Goal: Task Accomplishment & Management: Use online tool/utility

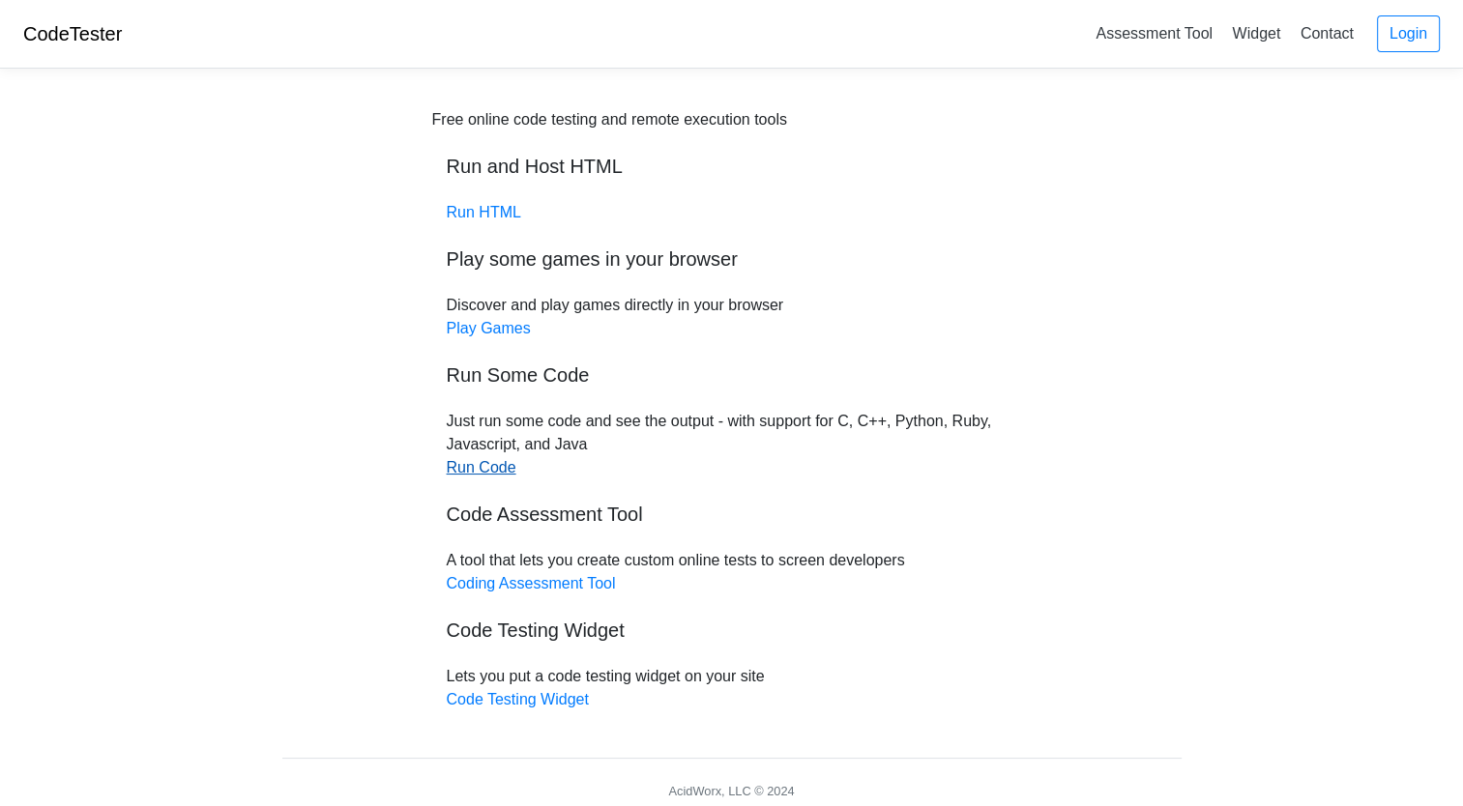
click at [488, 463] on link "Run Code" at bounding box center [482, 467] width 70 height 16
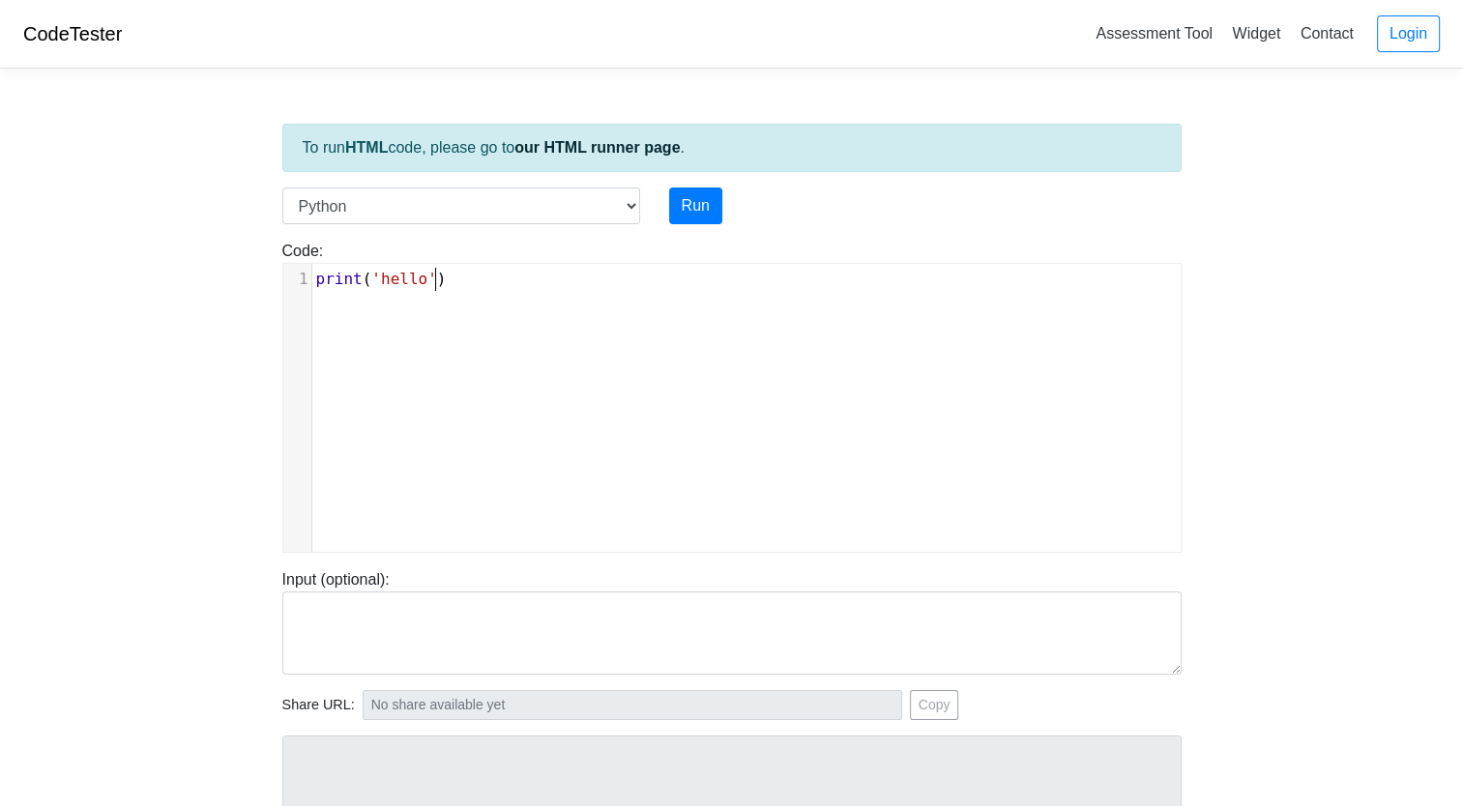
scroll to position [8, 0]
type textarea "print('hello')"
drag, startPoint x: 459, startPoint y: 282, endPoint x: 302, endPoint y: 276, distance: 157.7
click at [312, 276] on div "1 print ( 'hello' )" at bounding box center [753, 279] width 883 height 23
click at [696, 200] on button "Run" at bounding box center [695, 206] width 53 height 37
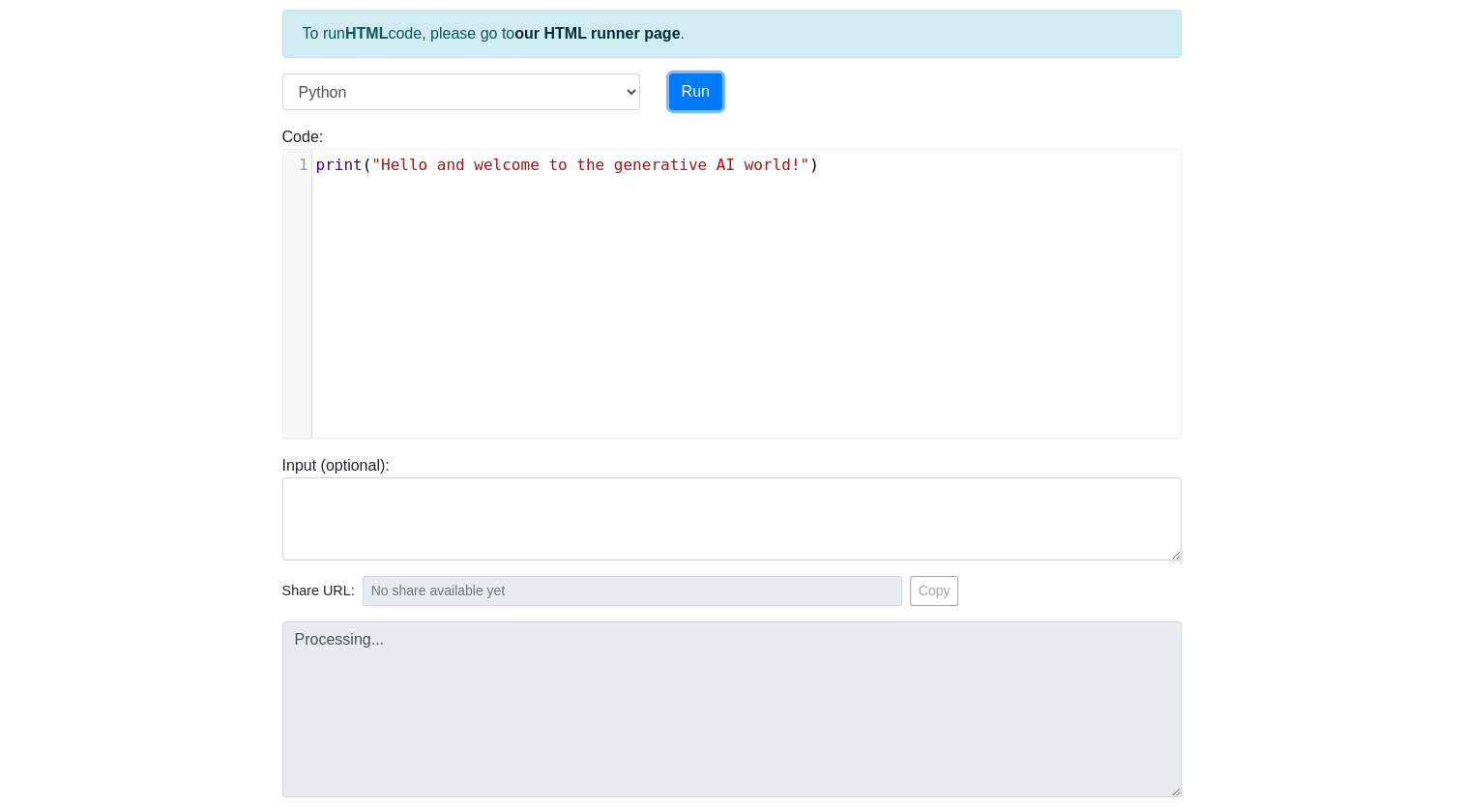
scroll to position [193, 0]
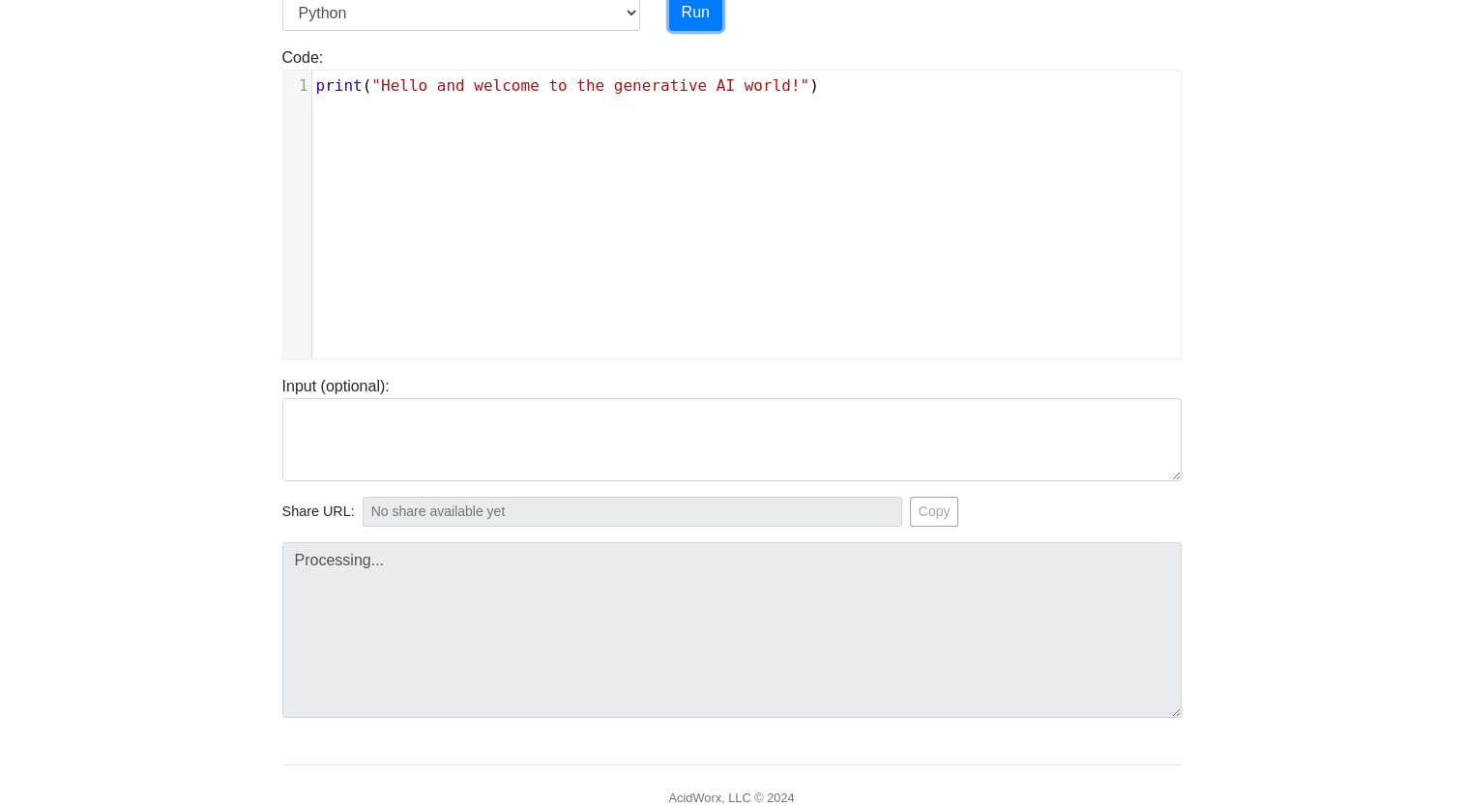
type input "[URL][DOMAIN_NAME]"
type textarea "Stdout: Hello and welcome to the generative AI world!"
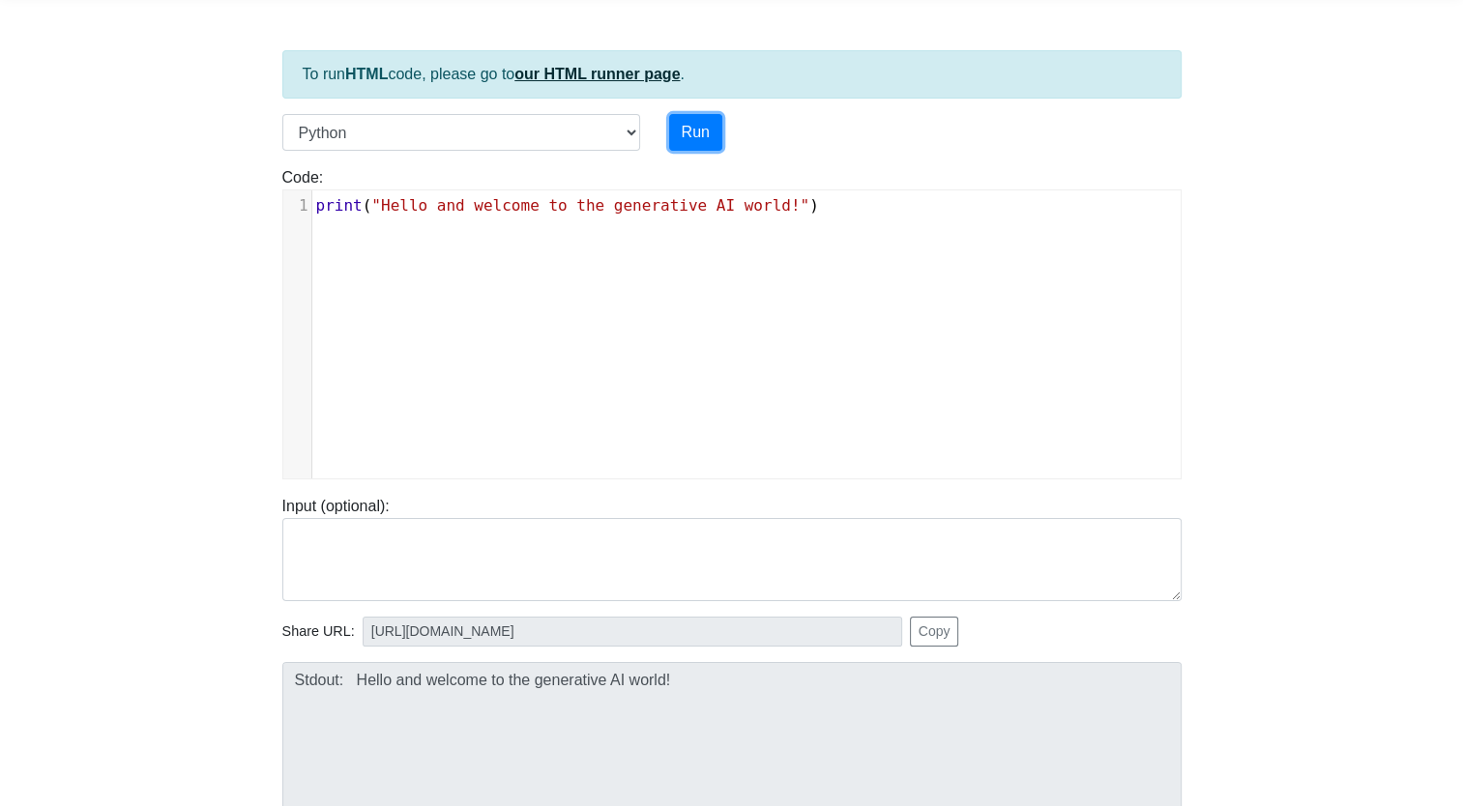
scroll to position [0, 0]
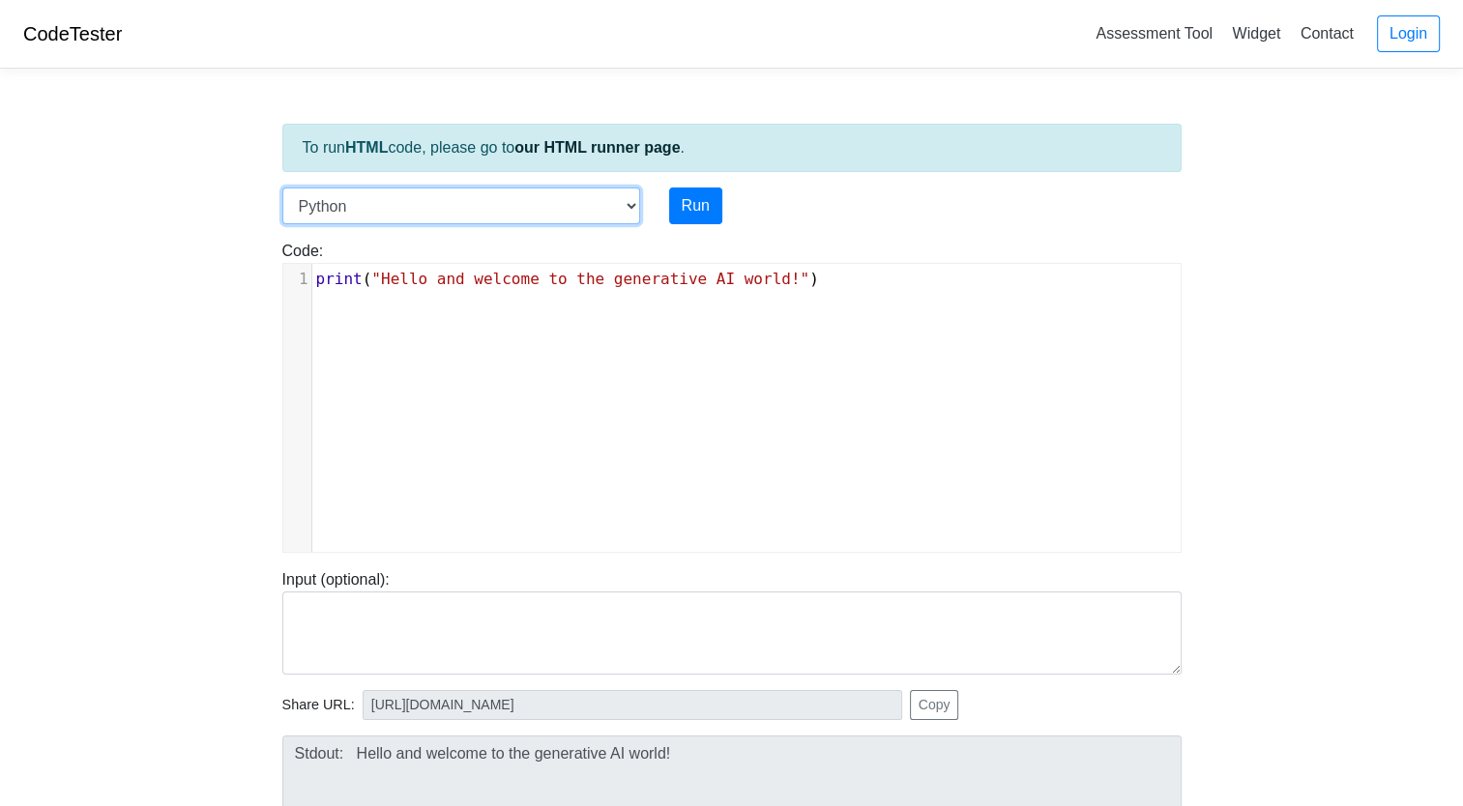
drag, startPoint x: 634, startPoint y: 203, endPoint x: 604, endPoint y: 211, distance: 30.9
click at [634, 203] on select "C C++ Go Java Javascript Python Ruby" at bounding box center [461, 206] width 358 height 37
select select "c"
click at [282, 188] on select "C C++ Go Java Javascript Python Ruby" at bounding box center [461, 206] width 358 height 37
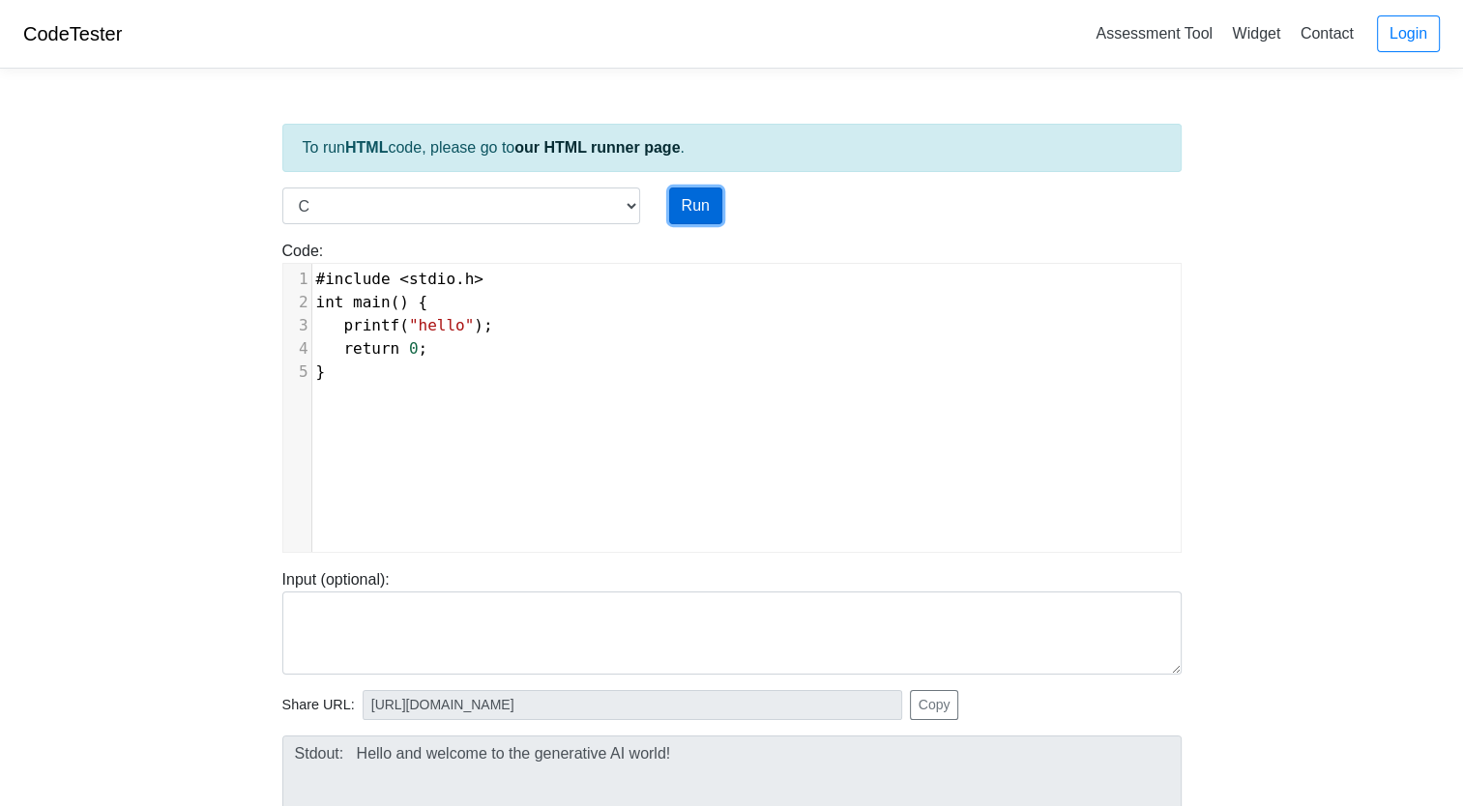
click at [684, 196] on button "Run" at bounding box center [695, 206] width 53 height 37
type input "[URL][DOMAIN_NAME]"
type textarea "Stdout: hello"
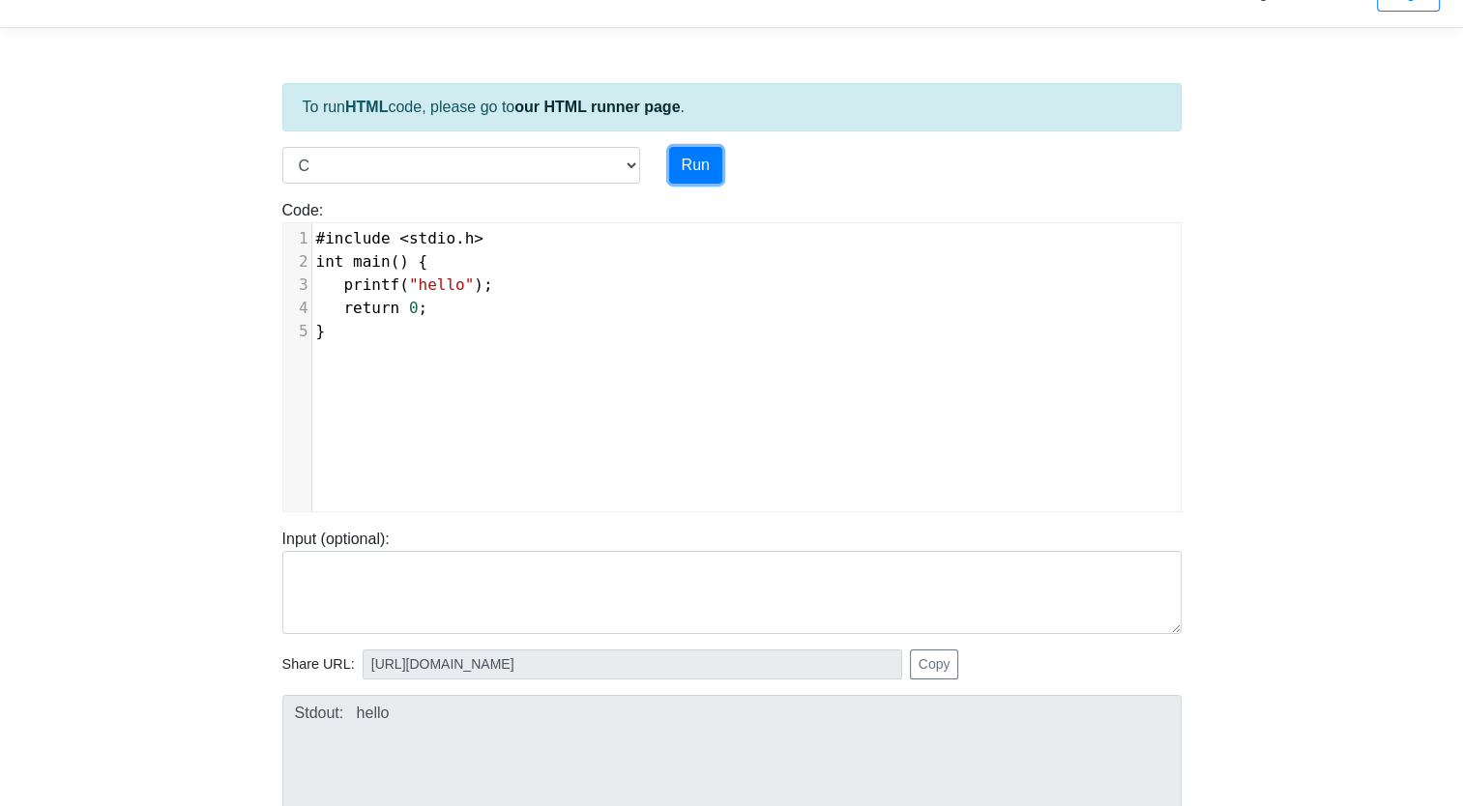
scroll to position [269, 0]
